Goal: Task Accomplishment & Management: Manage account settings

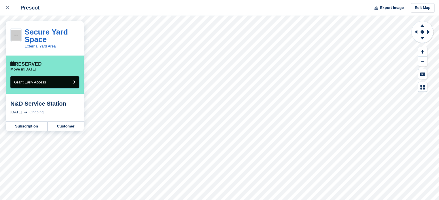
click at [74, 81] on icon "submit" at bounding box center [74, 82] width 2 height 4
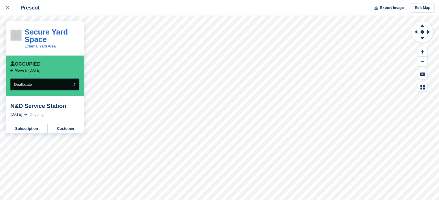
click at [35, 86] on button "Deallocate" at bounding box center [44, 85] width 69 height 12
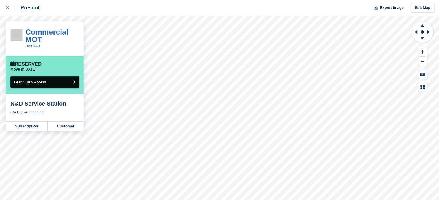
click at [53, 83] on button "Grant Early Access" at bounding box center [44, 82] width 69 height 12
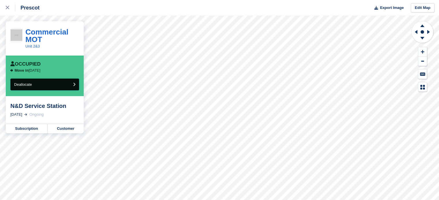
click at [25, 84] on span "Deallocate" at bounding box center [23, 84] width 18 height 4
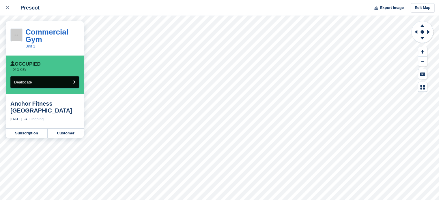
click at [16, 80] on span "Deallocate" at bounding box center [23, 82] width 18 height 4
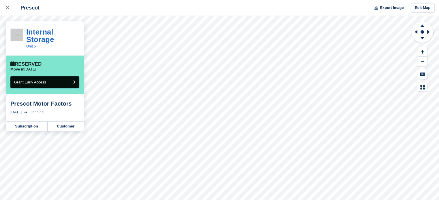
click at [32, 81] on span "Grant Early Access" at bounding box center [30, 82] width 32 height 4
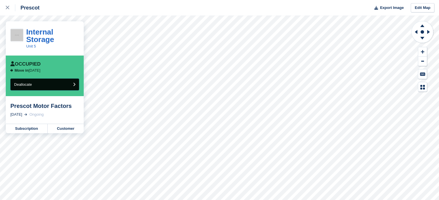
click at [20, 85] on span "Deallocate" at bounding box center [23, 84] width 18 height 4
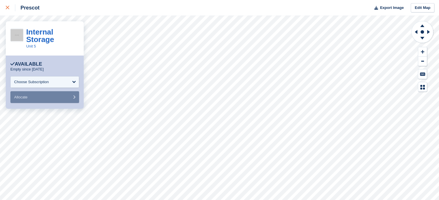
click at [7, 8] on icon at bounding box center [7, 7] width 3 height 3
